Goal: Information Seeking & Learning: Learn about a topic

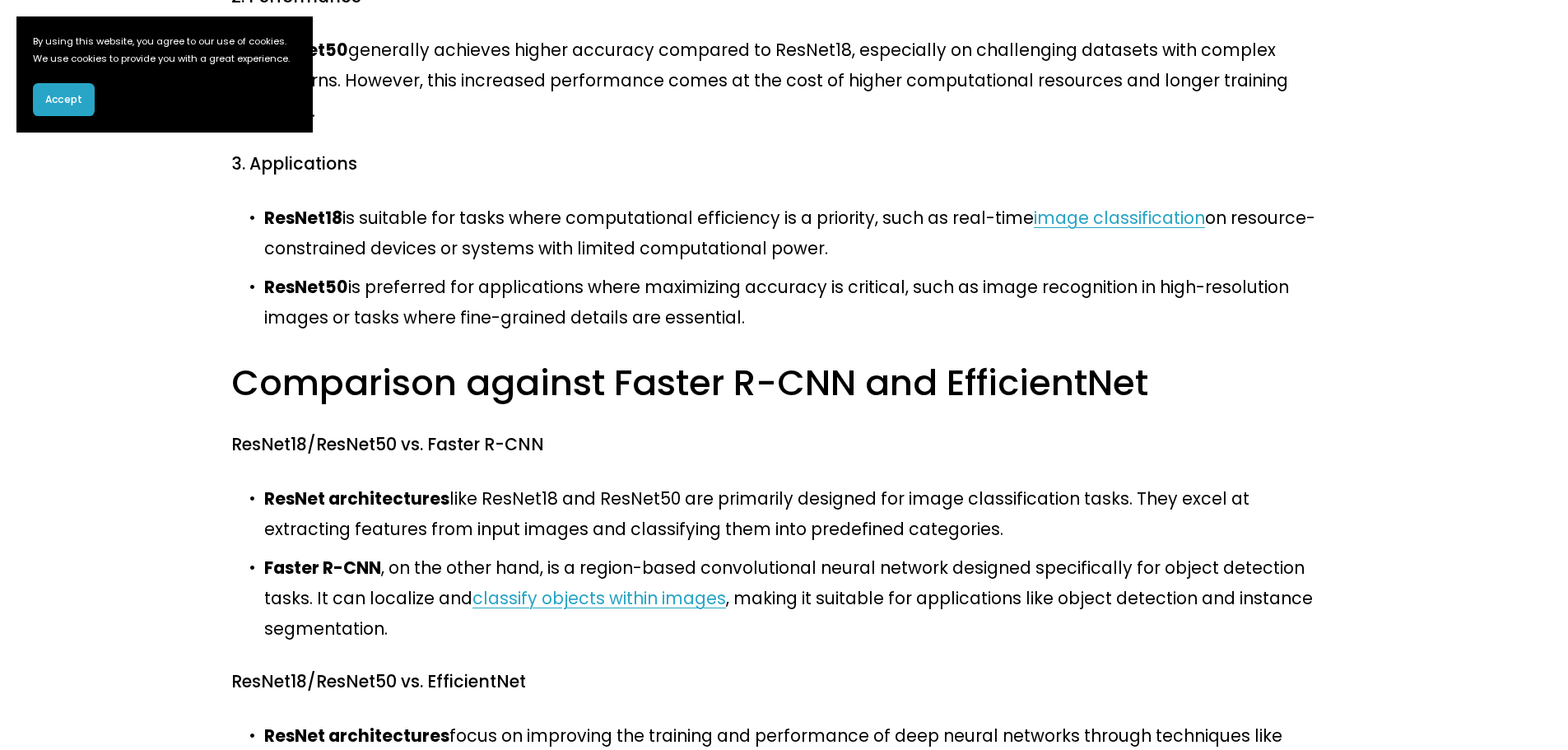
scroll to position [893, 0]
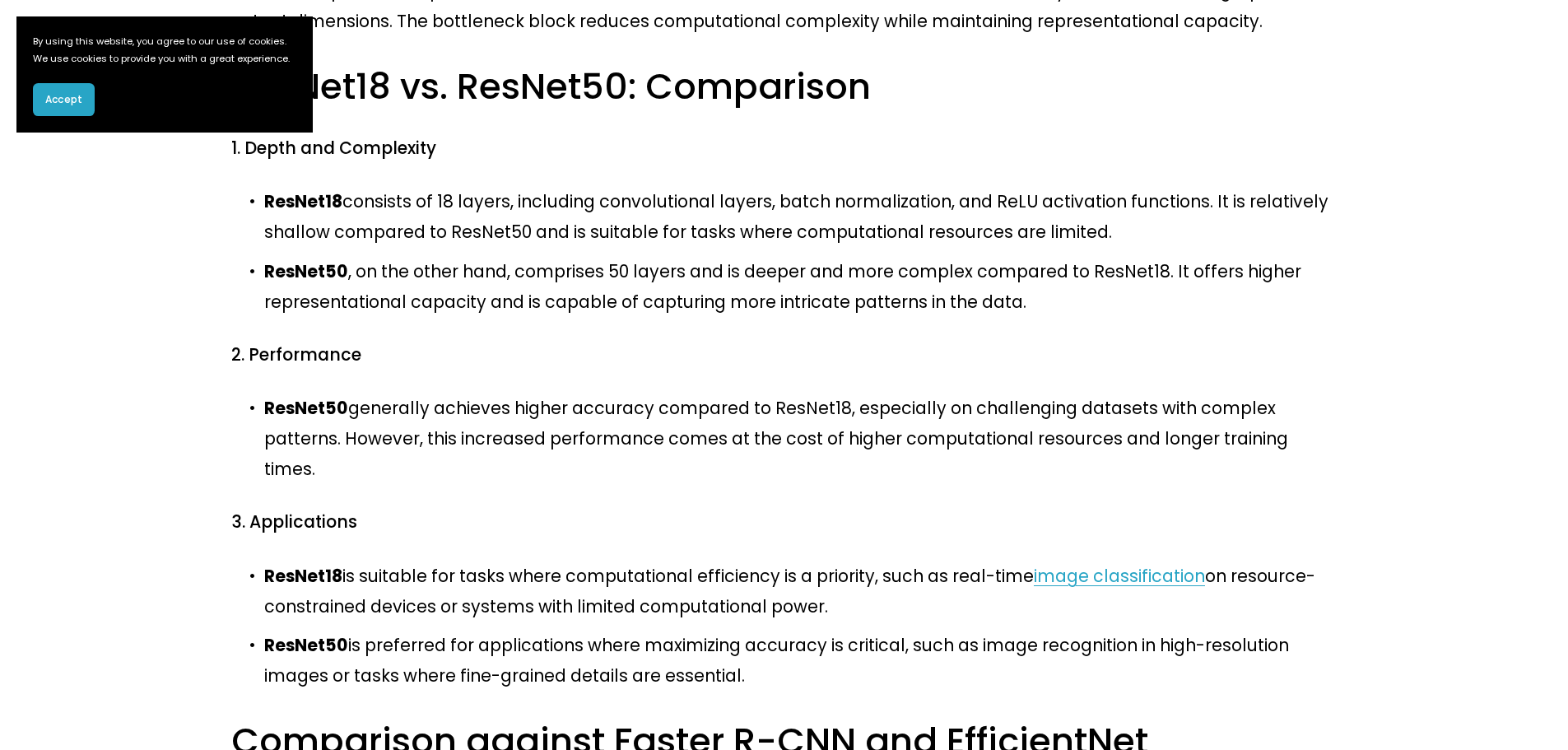
click at [54, 116] on button "Accept" at bounding box center [64, 100] width 62 height 33
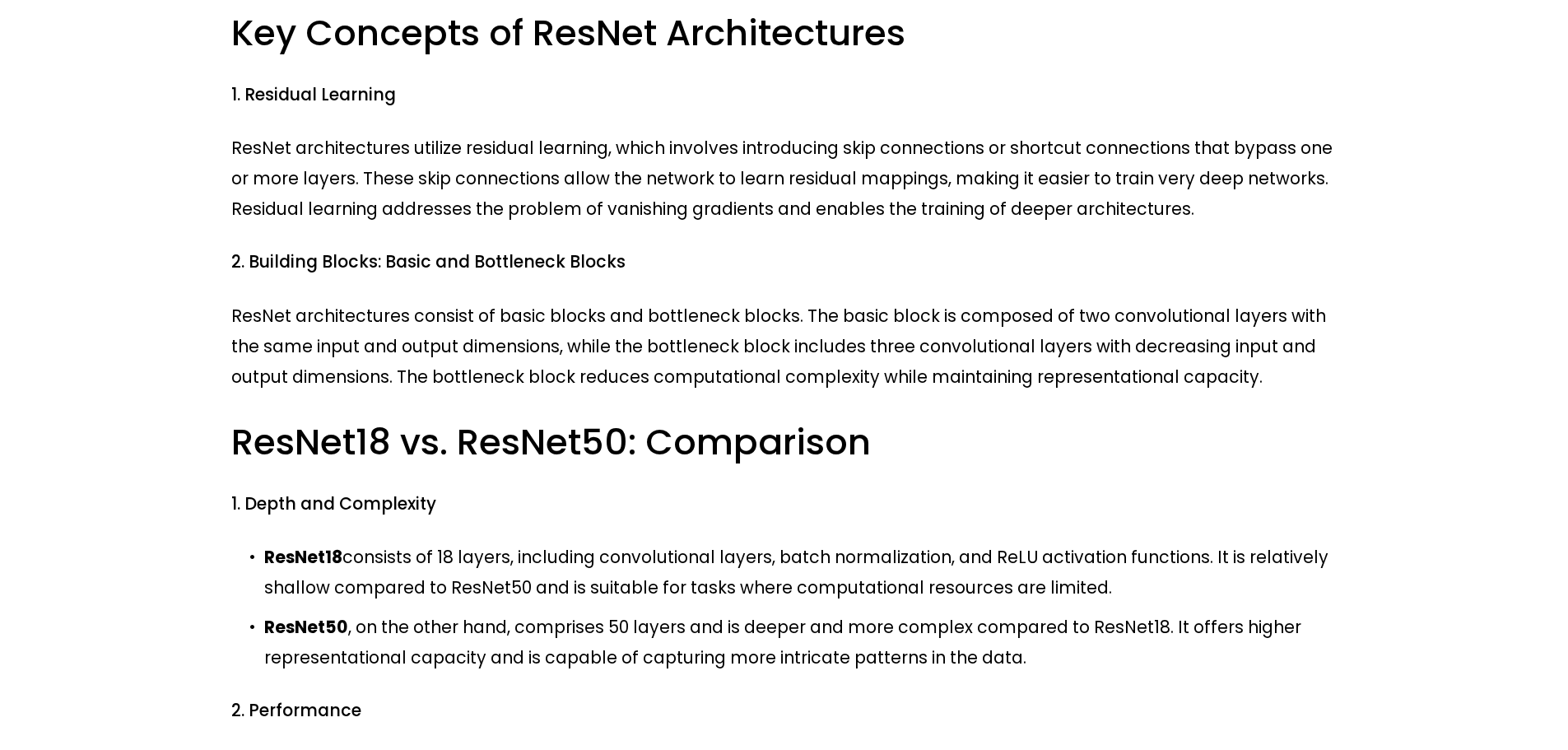
scroll to position [564, 0]
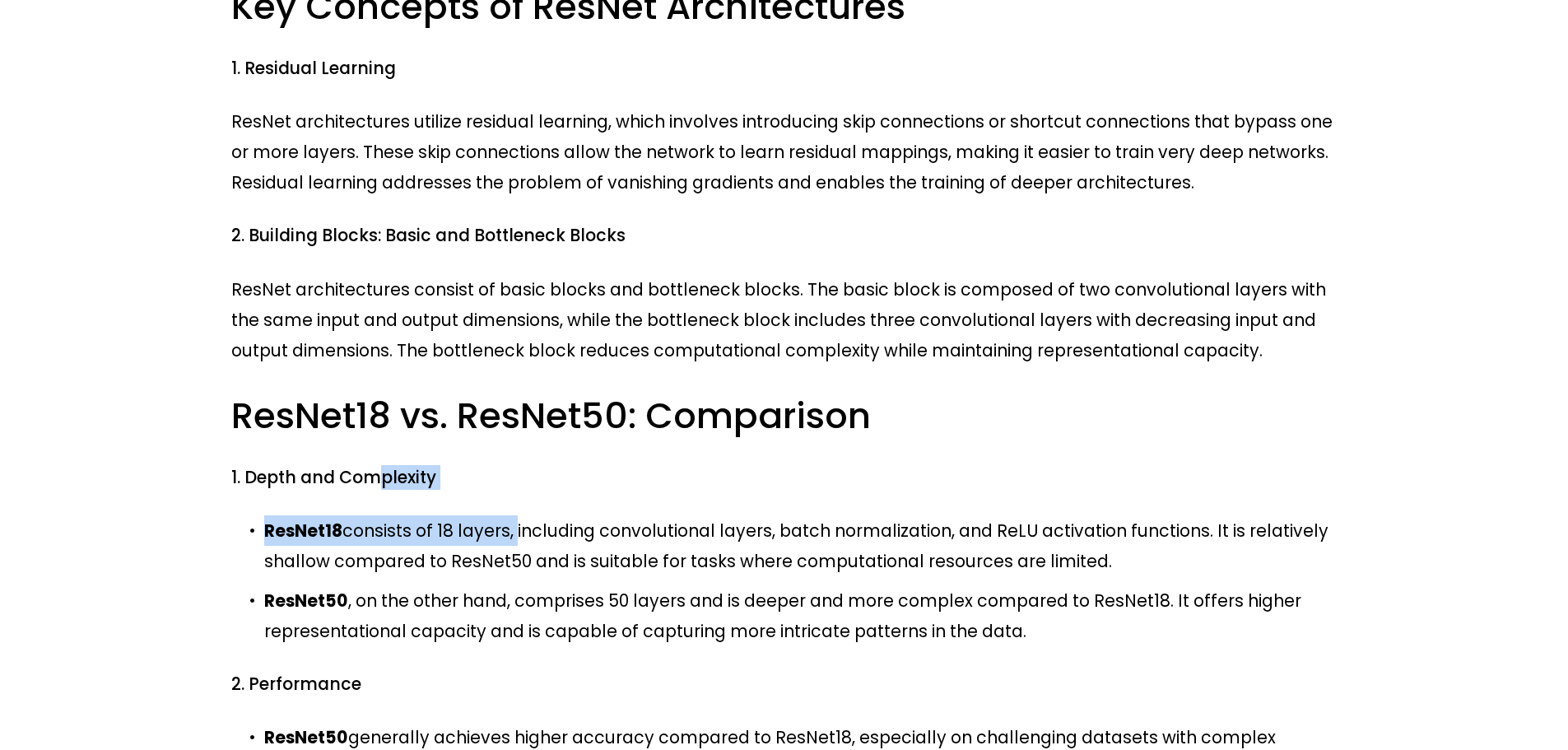
drag, startPoint x: 384, startPoint y: 283, endPoint x: 767, endPoint y: 419, distance: 406.4
click at [771, 585] on p "ResNet50 , on the other hand, comprises 50 layers and is deeper and more comple…" at bounding box center [800, 615] width 1072 height 61
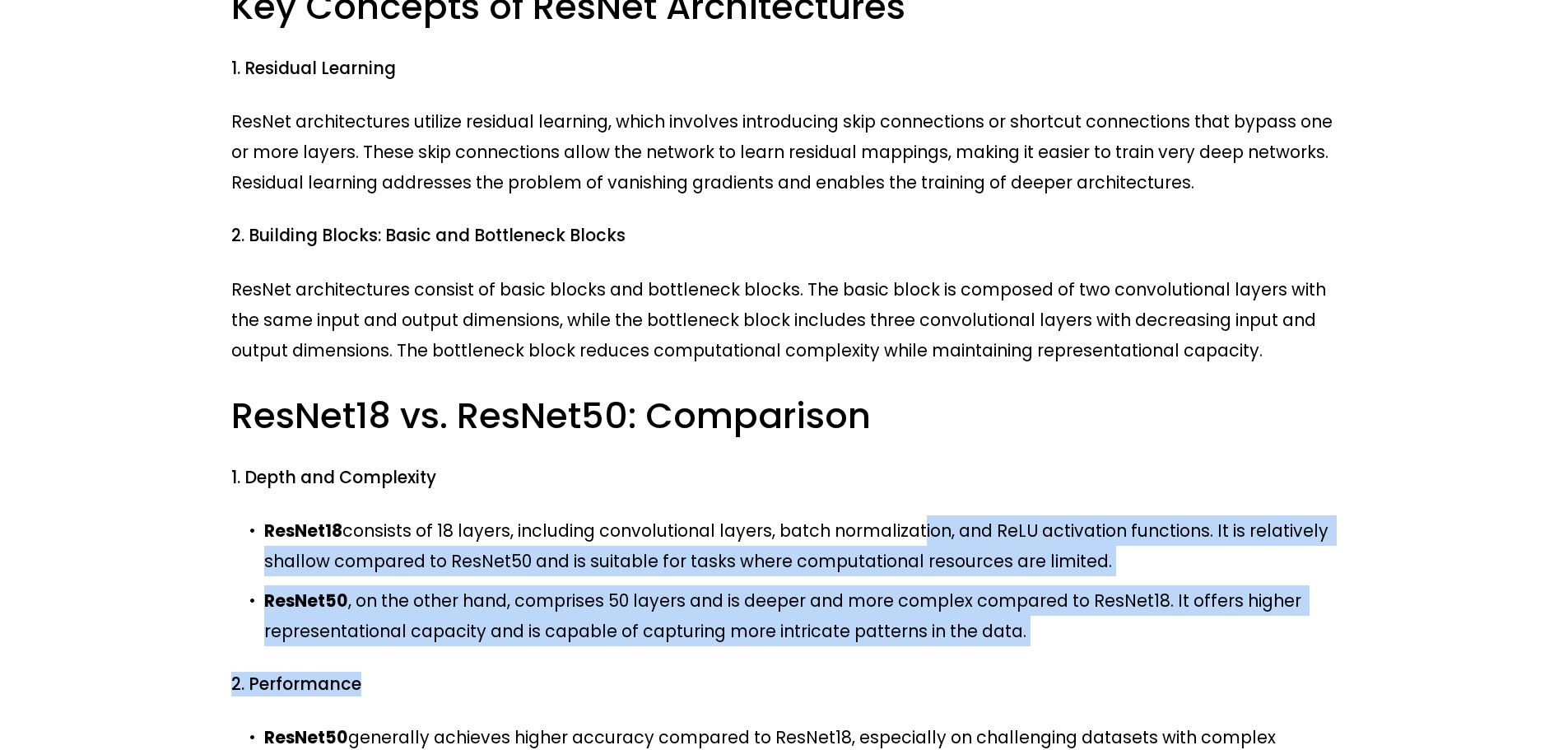
drag, startPoint x: 1096, startPoint y: 475, endPoint x: 400, endPoint y: 197, distance: 749.5
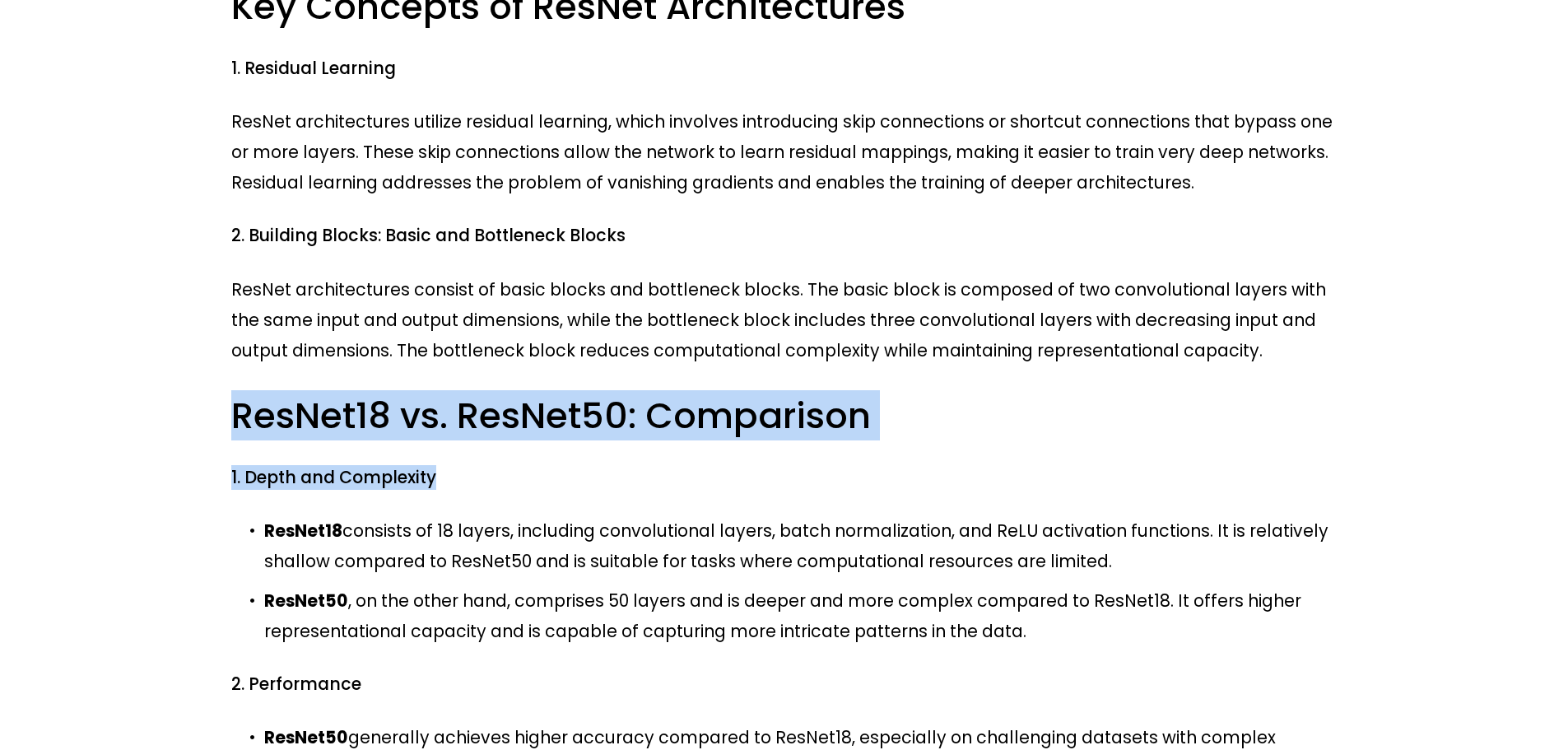
drag, startPoint x: 276, startPoint y: 214, endPoint x: 983, endPoint y: 400, distance: 731.1
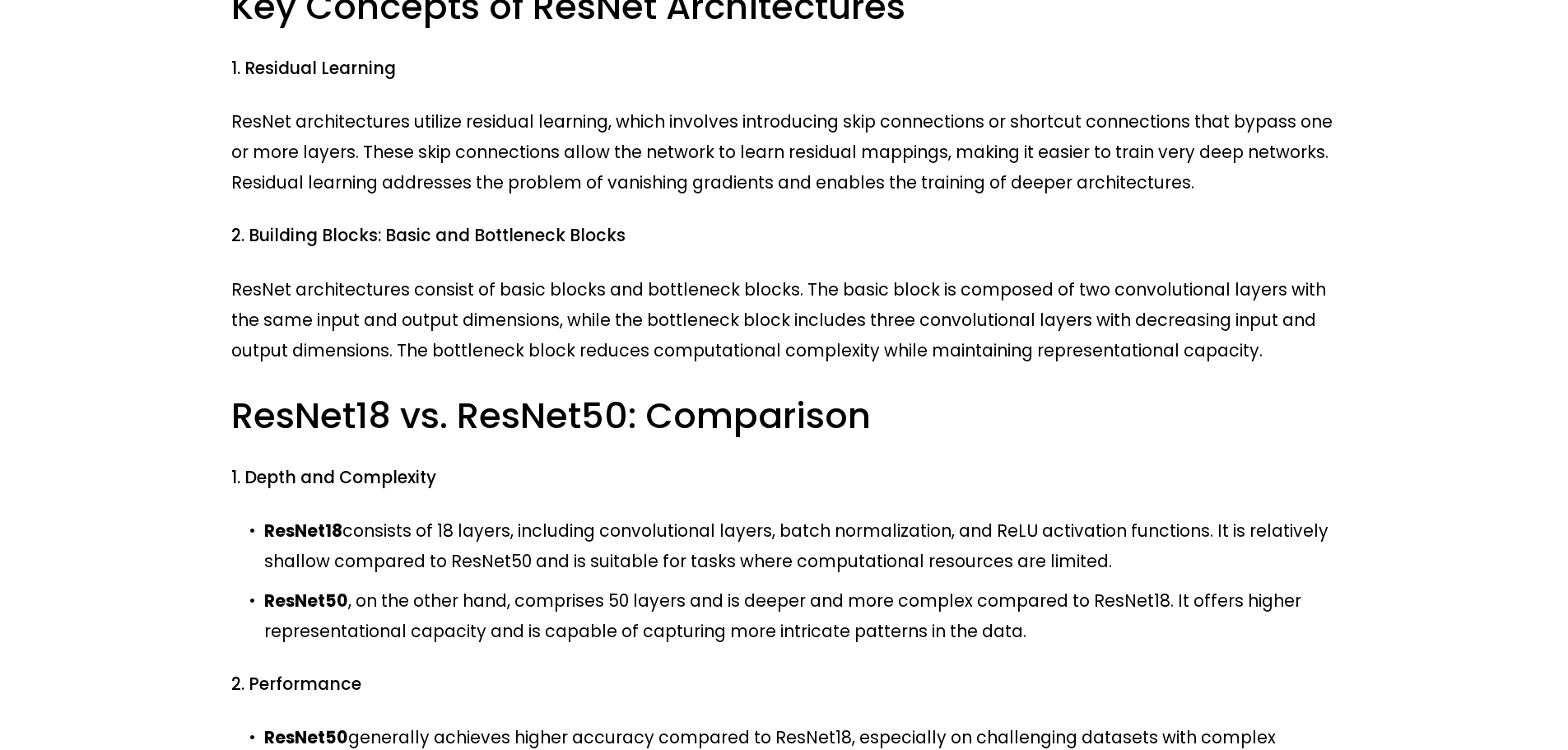
click at [998, 585] on p "ResNet50 , on the other hand, comprises 50 layers and is deeper and more comple…" at bounding box center [800, 615] width 1072 height 61
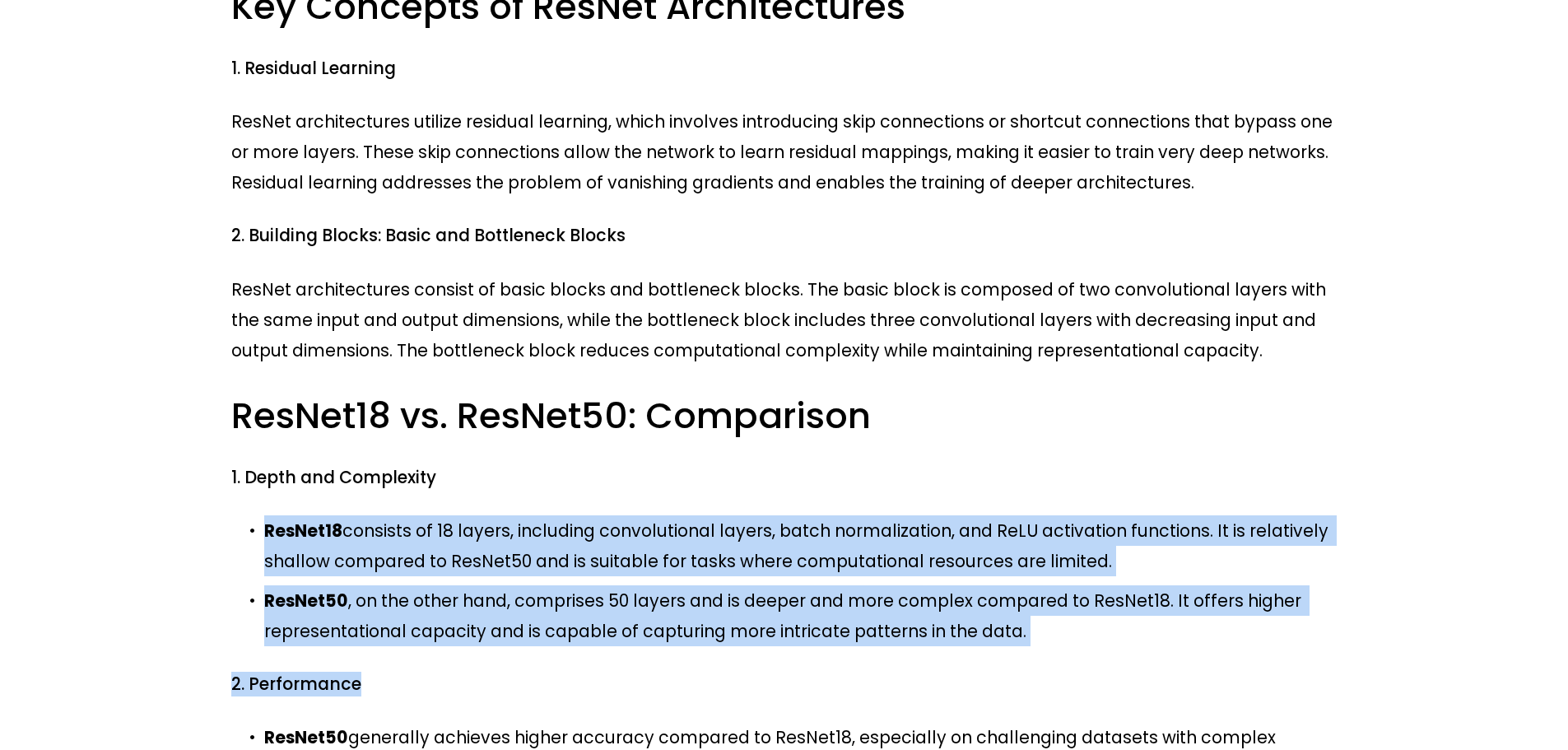
drag, startPoint x: 1045, startPoint y: 448, endPoint x: 233, endPoint y: 169, distance: 858.6
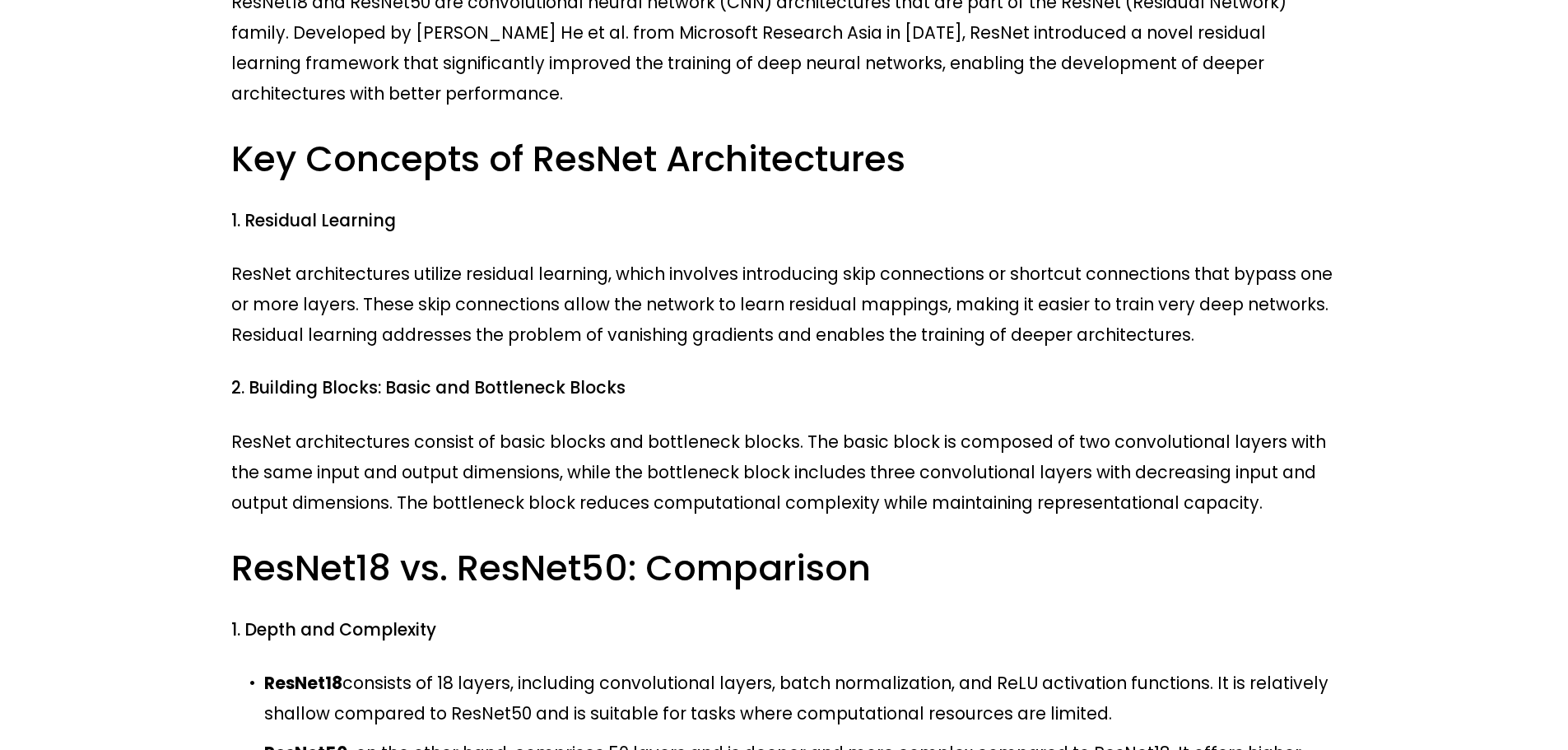
scroll to position [329, 0]
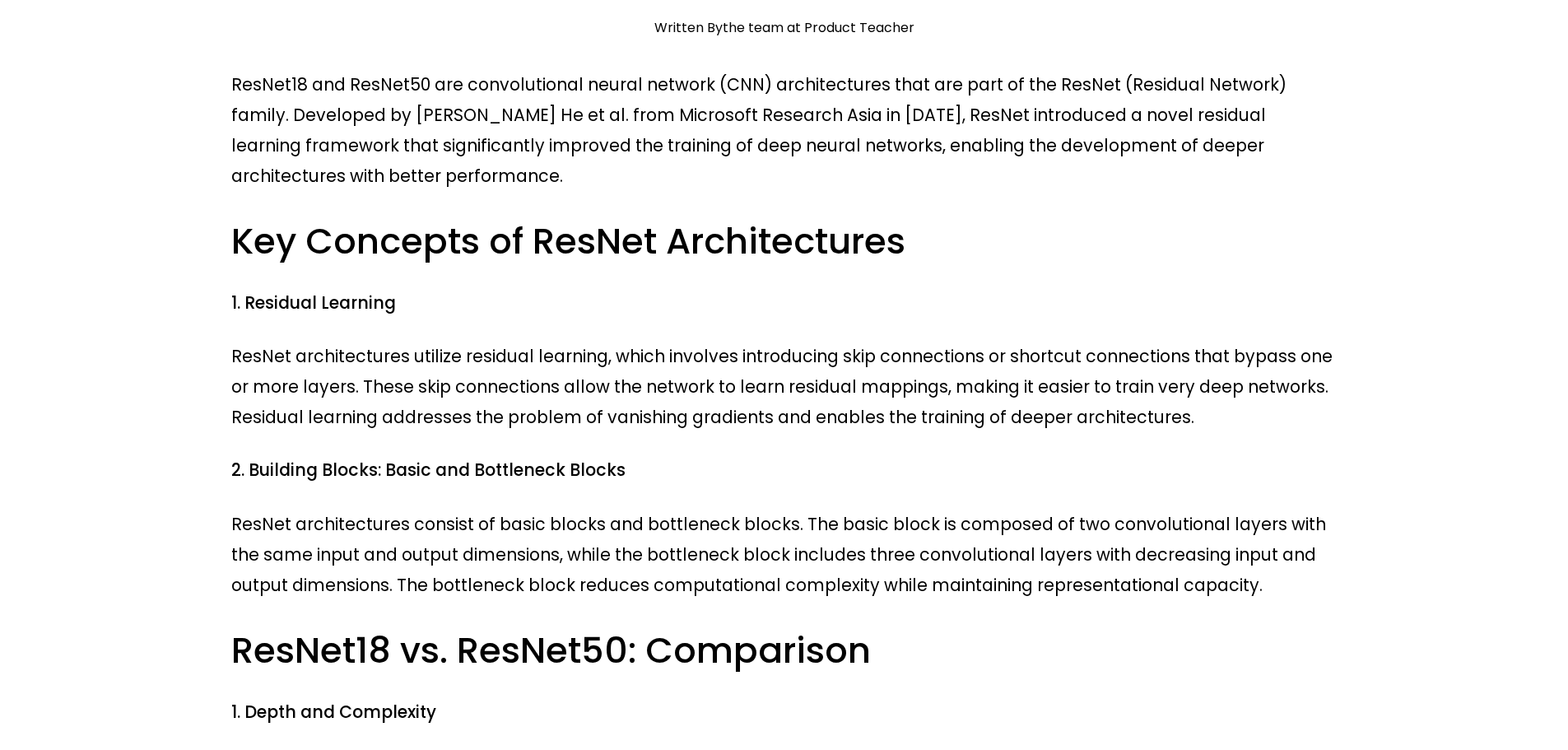
click at [582, 341] on p "ResNet architectures utilize residual learning, which involves introducing skip…" at bounding box center [784, 387] width 1106 height 92
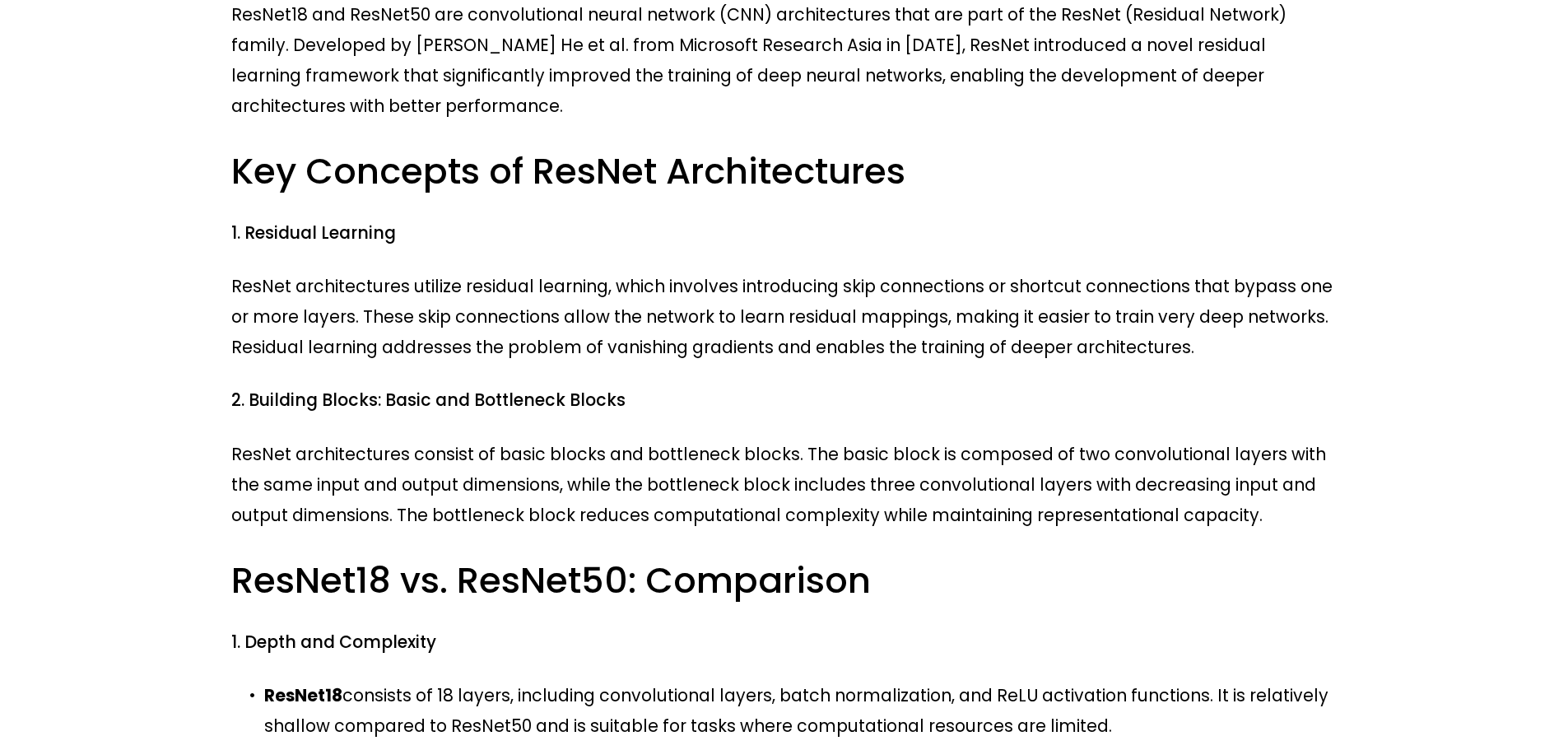
scroll to position [658, 0]
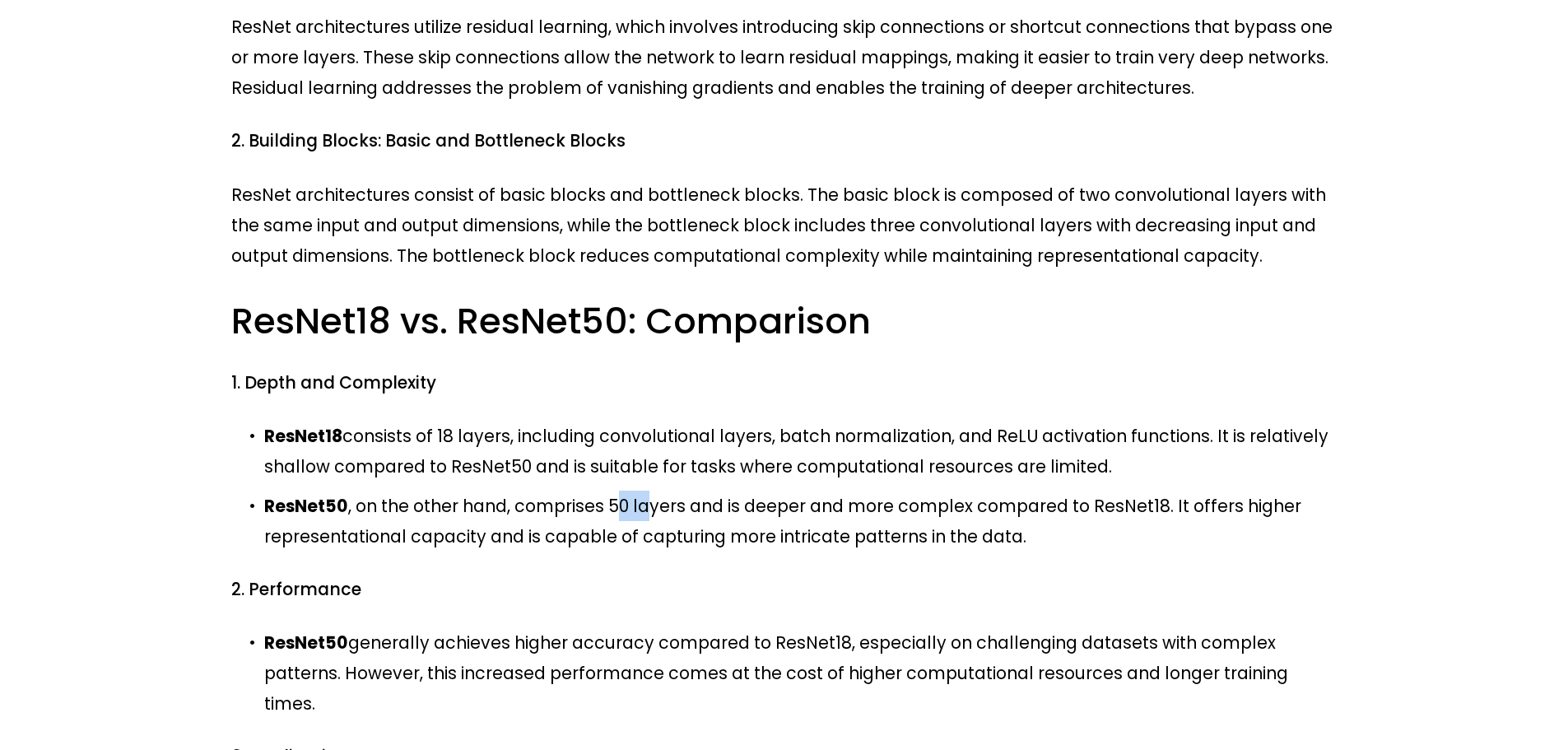
drag, startPoint x: 593, startPoint y: 308, endPoint x: 692, endPoint y: 310, distance: 99.0
click at [672, 491] on p "ResNet50 , on the other hand, comprises 50 layers and is deeper and more comple…" at bounding box center [800, 521] width 1072 height 61
click at [717, 491] on p "ResNet50 , on the other hand, comprises 50 layers and is deeper and more comple…" at bounding box center [800, 521] width 1072 height 61
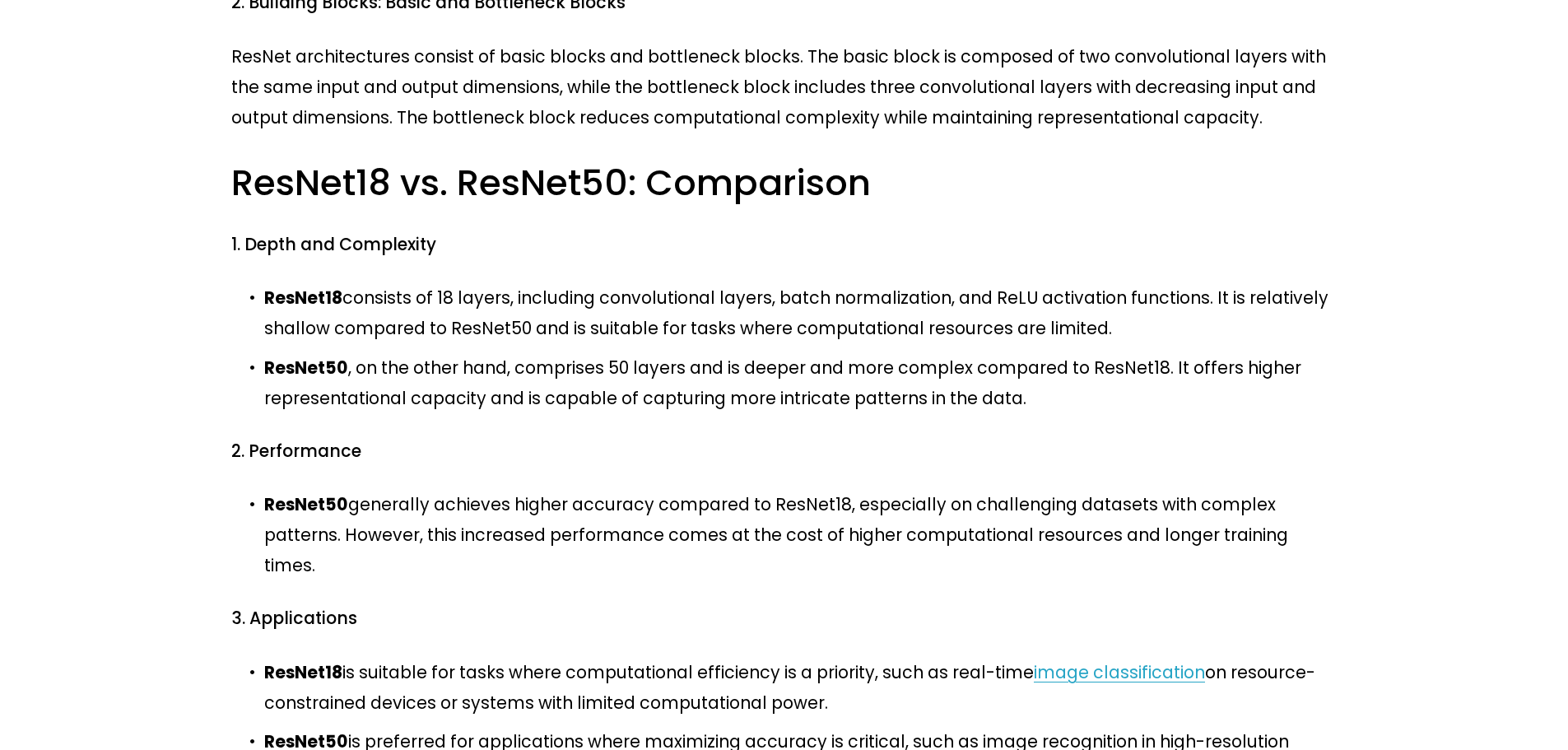
scroll to position [823, 0]
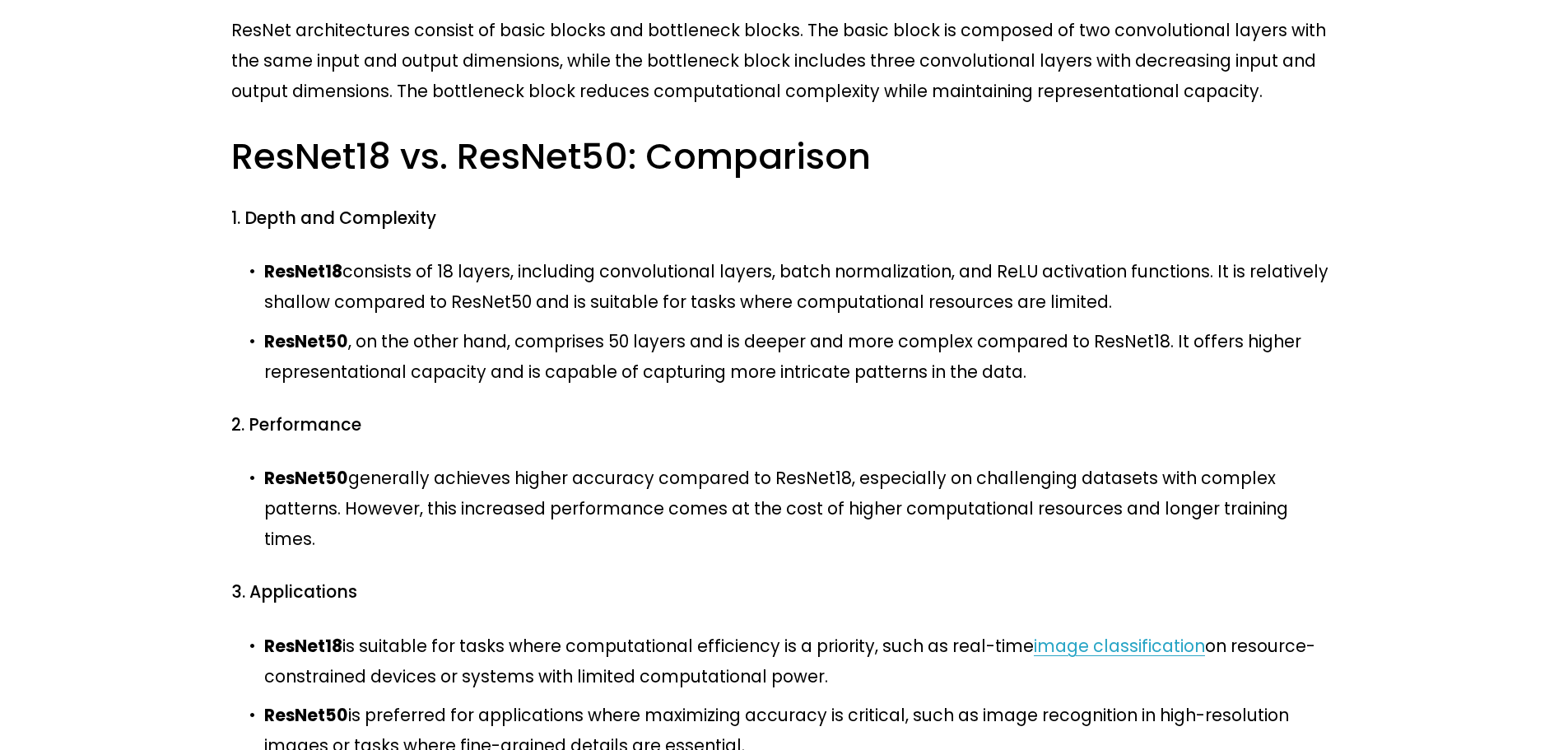
click at [630, 211] on div "ResNet18 and ResNet50 are convolutional neural network (CNN) architectures that…" at bounding box center [784, 583] width 1106 height 2018
